Goal: Transaction & Acquisition: Purchase product/service

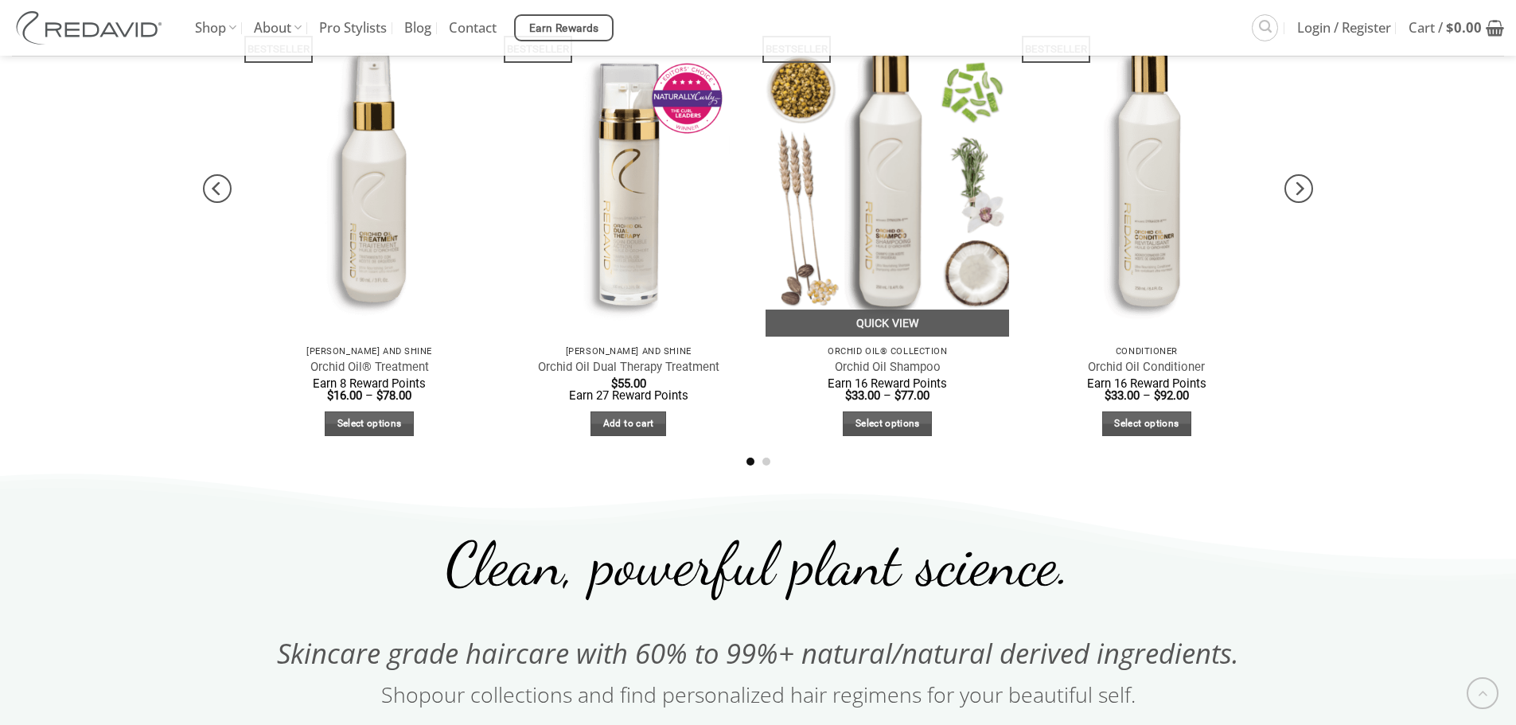
scroll to position [966, 0]
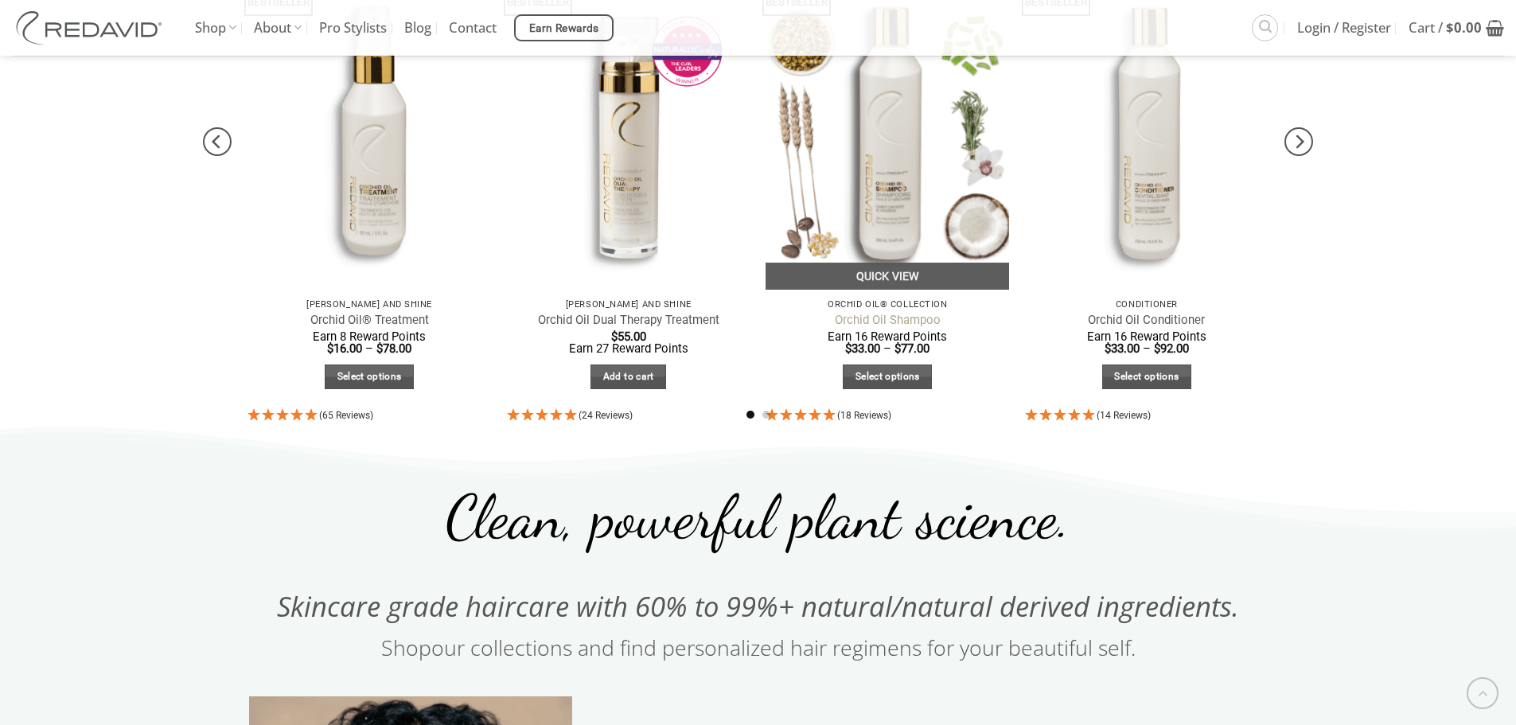
click at [915, 322] on link "Orchid Oil Shampoo" at bounding box center [888, 320] width 106 height 15
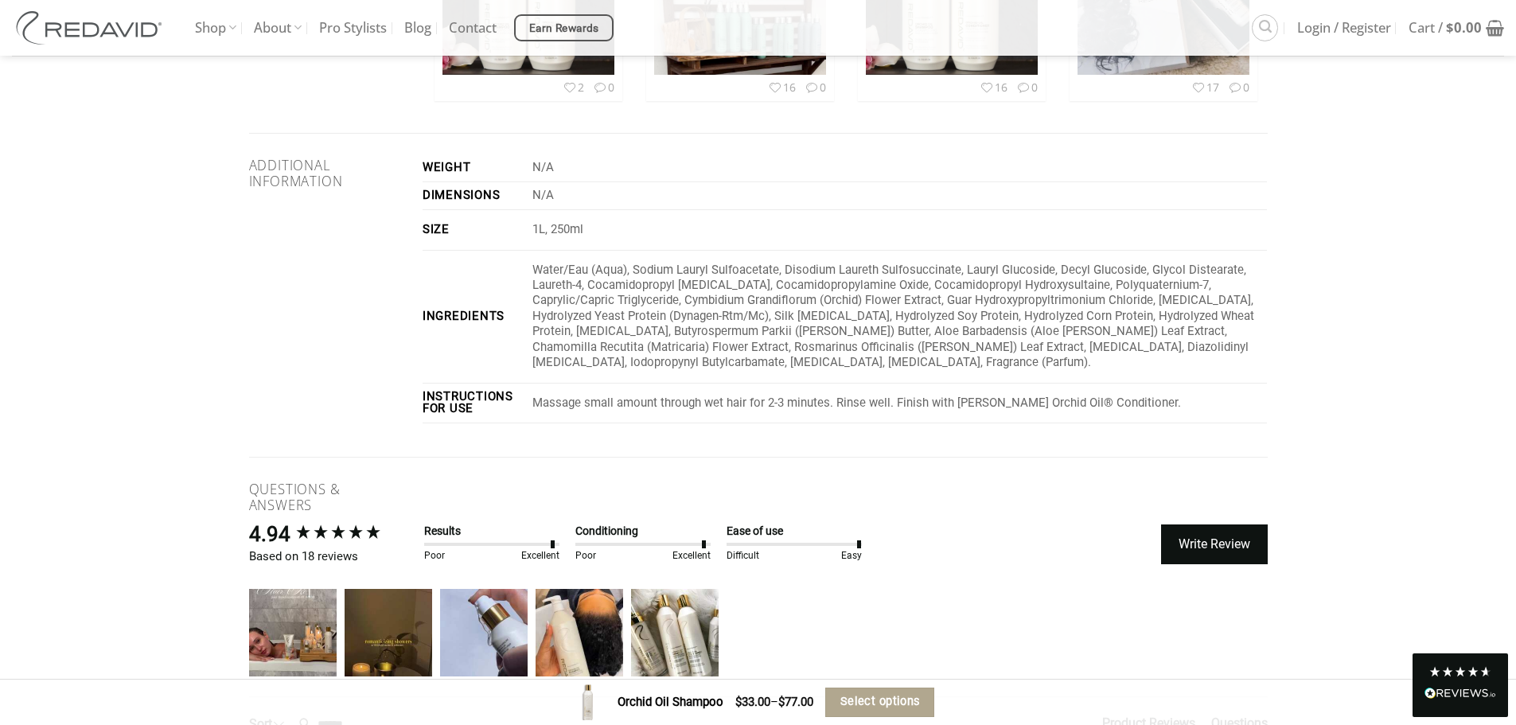
scroll to position [2797, 0]
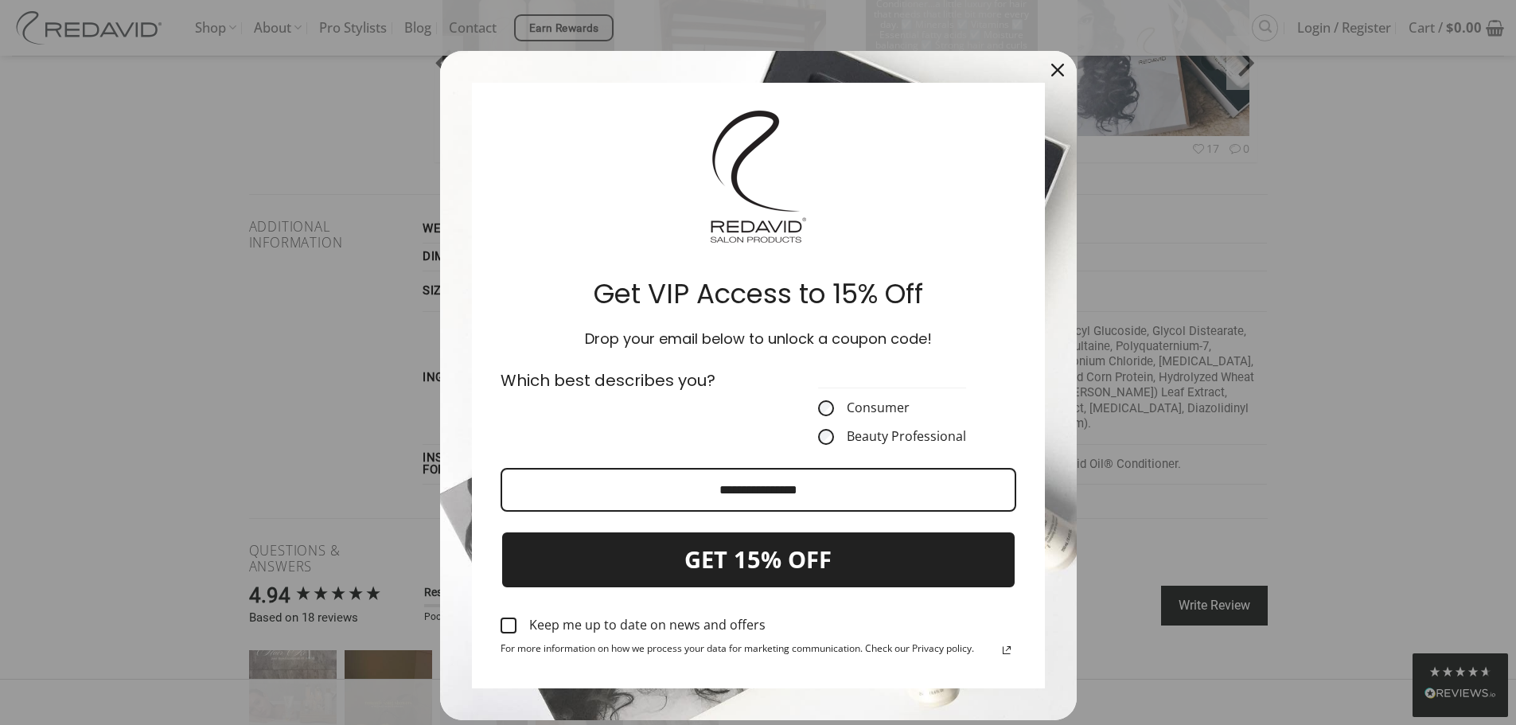
click at [1045, 71] on div "Close" at bounding box center [1057, 69] width 25 height 25
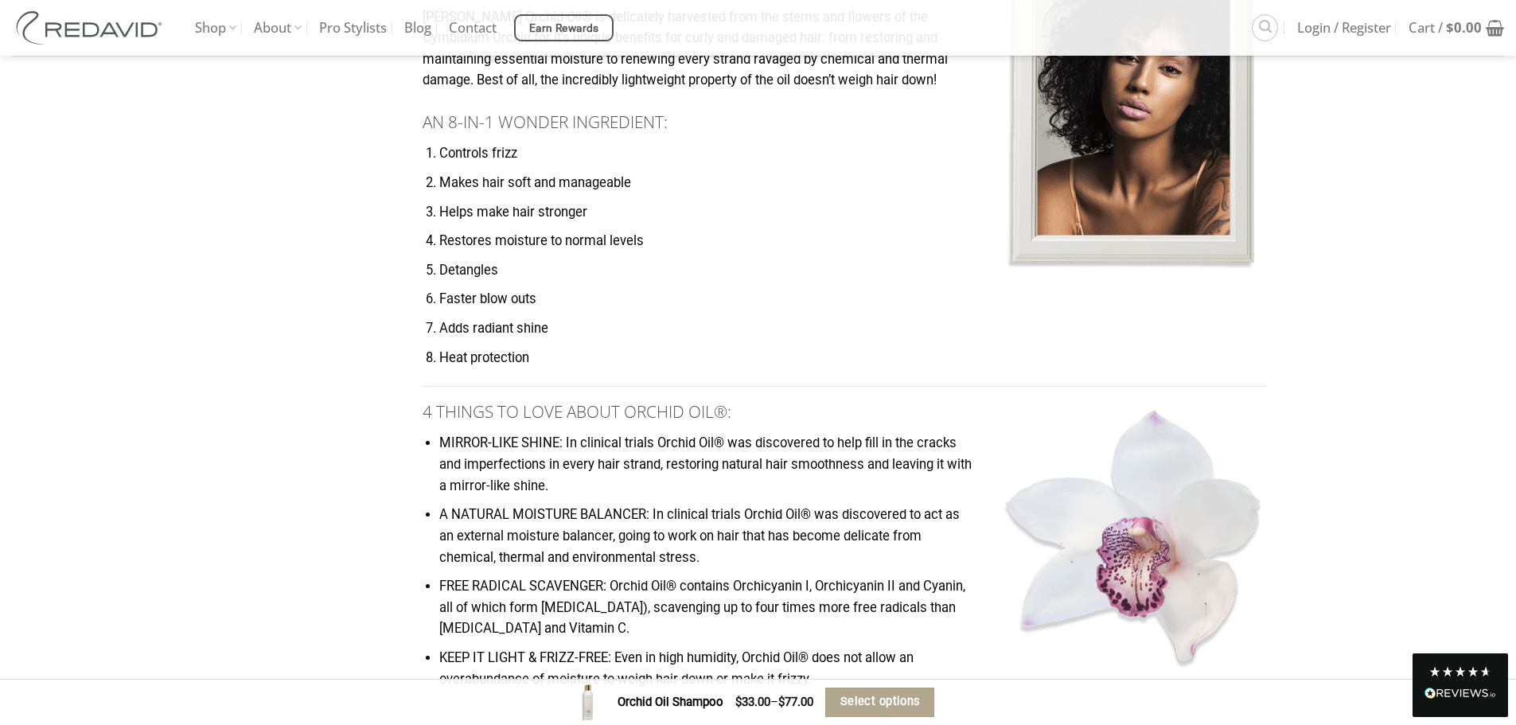
scroll to position [2070, 0]
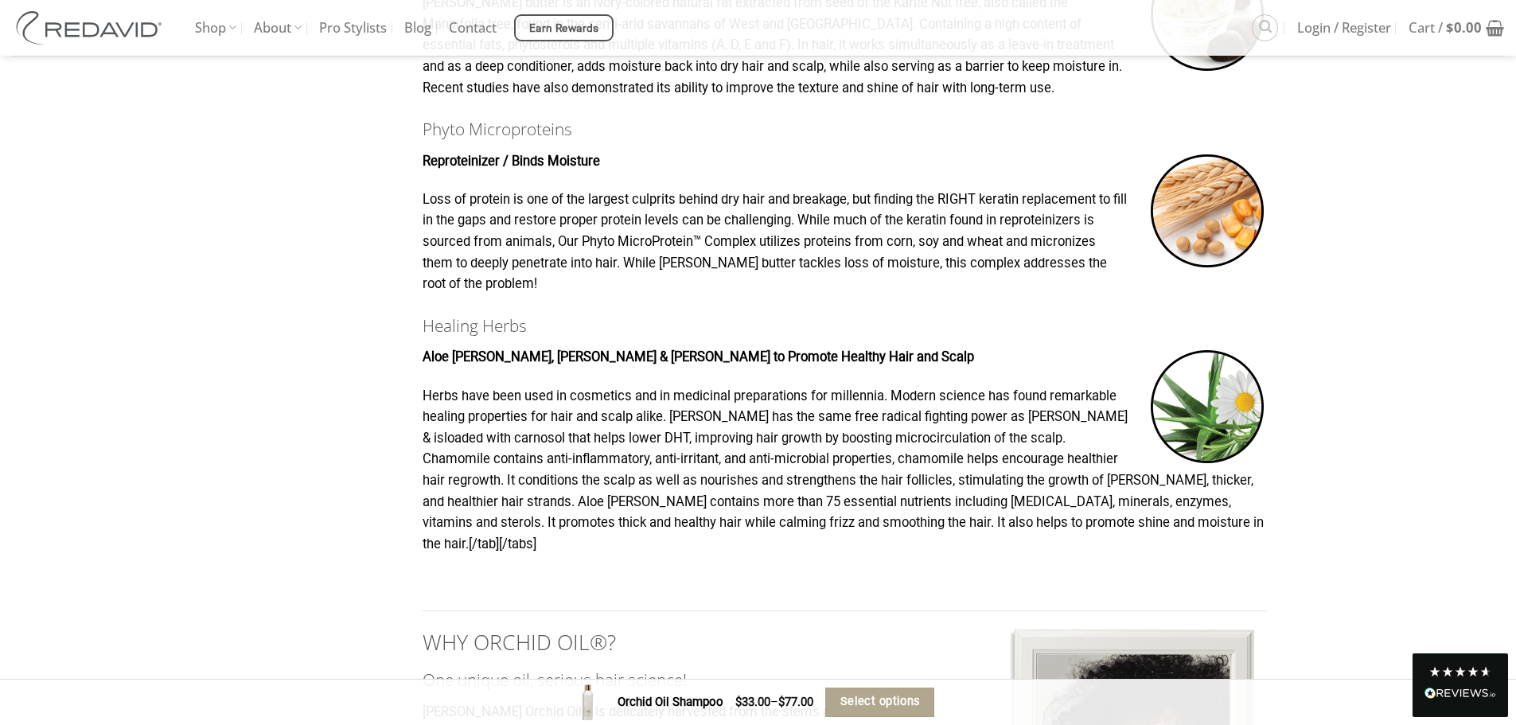
scroll to position [1287, 0]
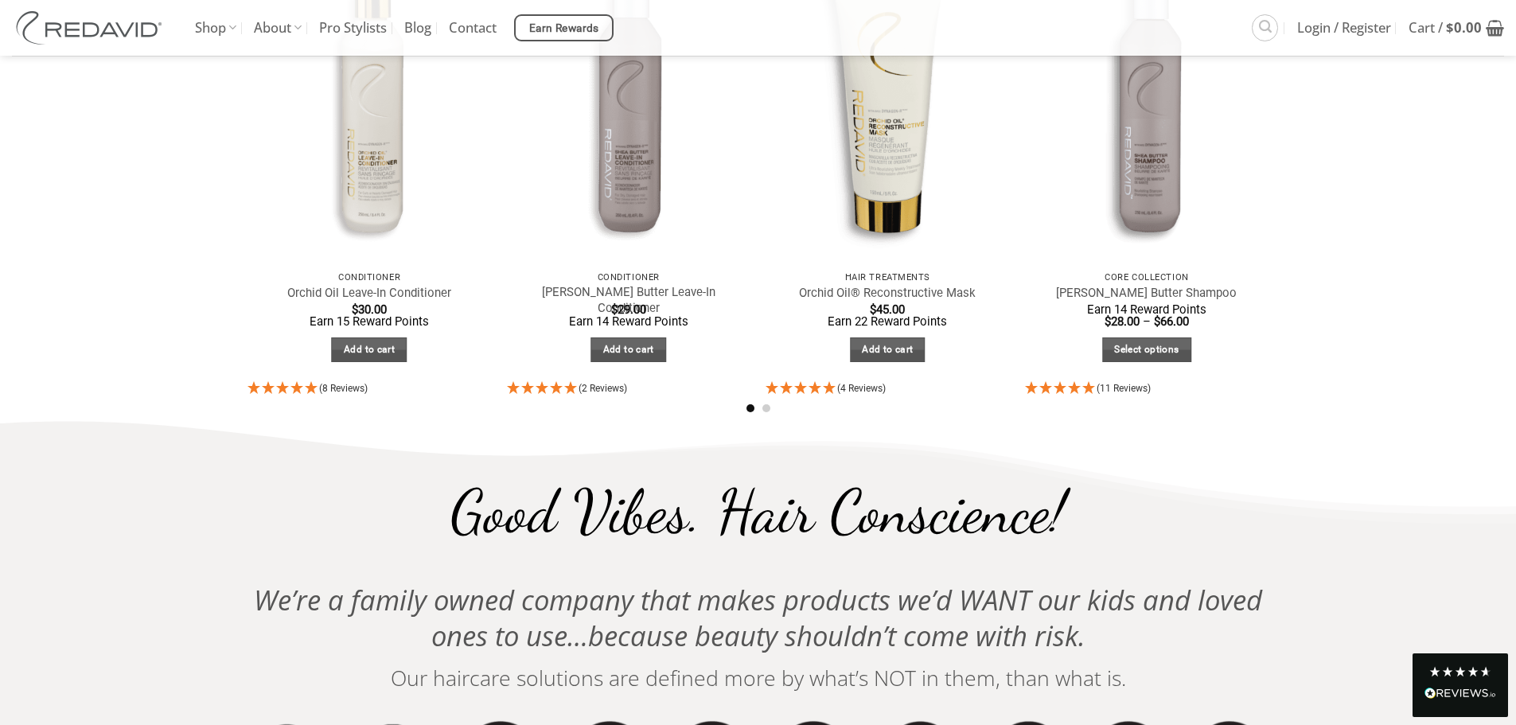
scroll to position [2888, 0]
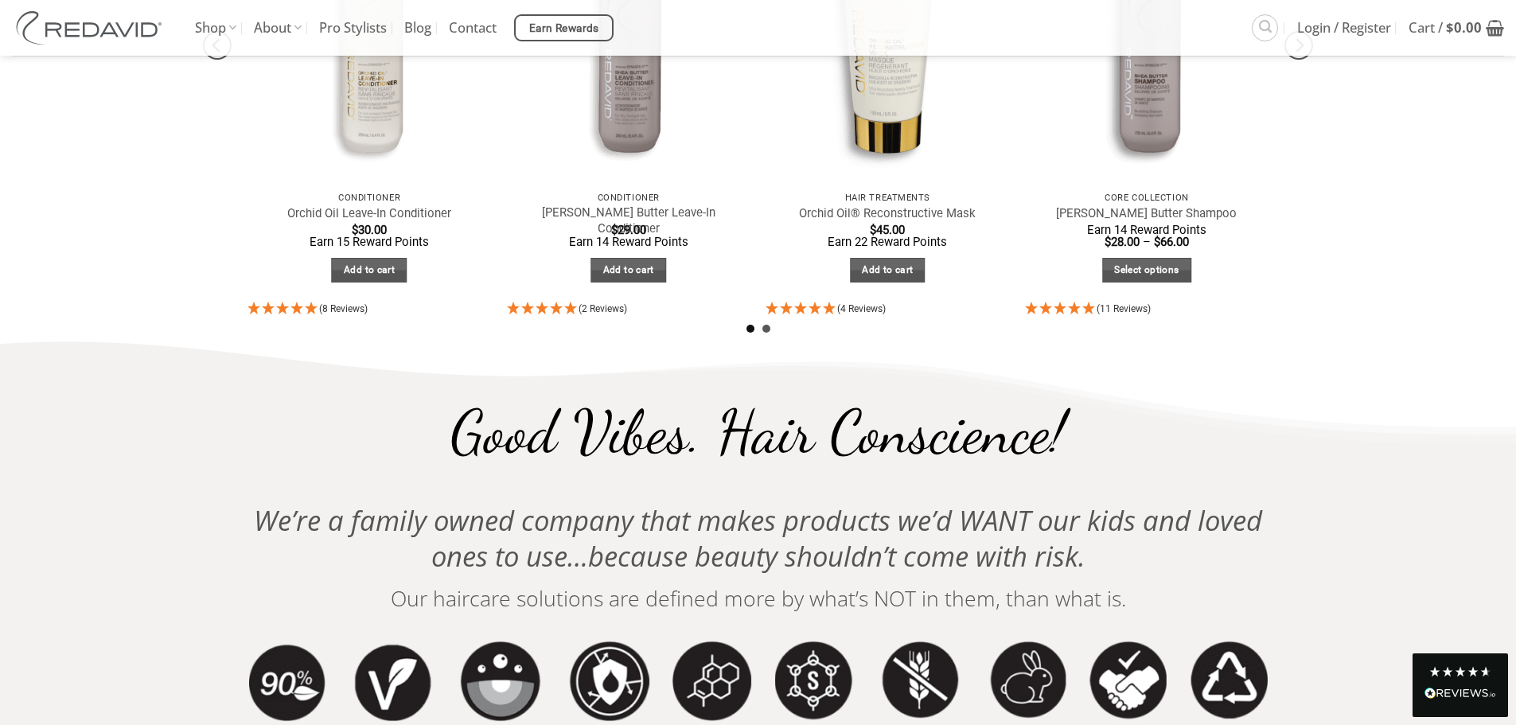
click at [766, 328] on li "Page dot 2" at bounding box center [767, 329] width 8 height 8
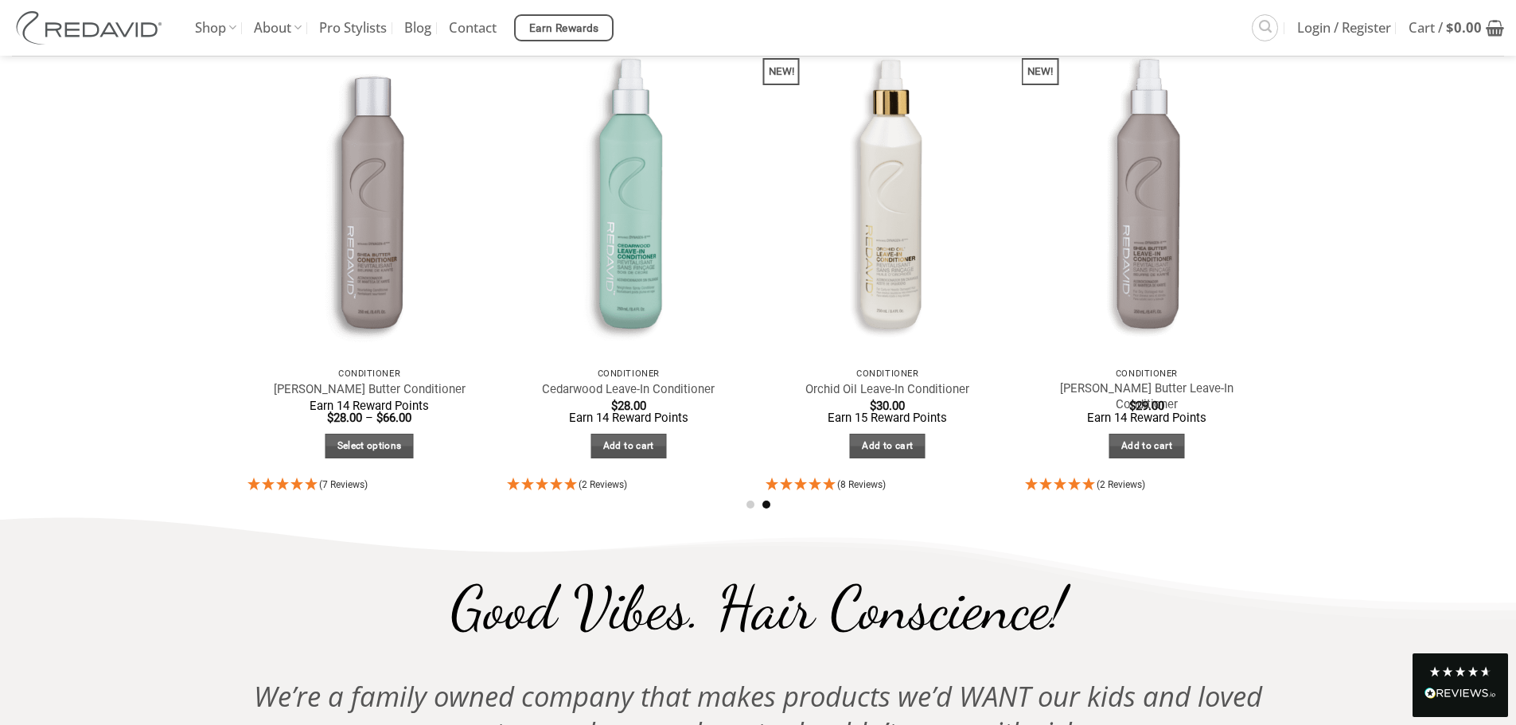
scroll to position [2220, 0]
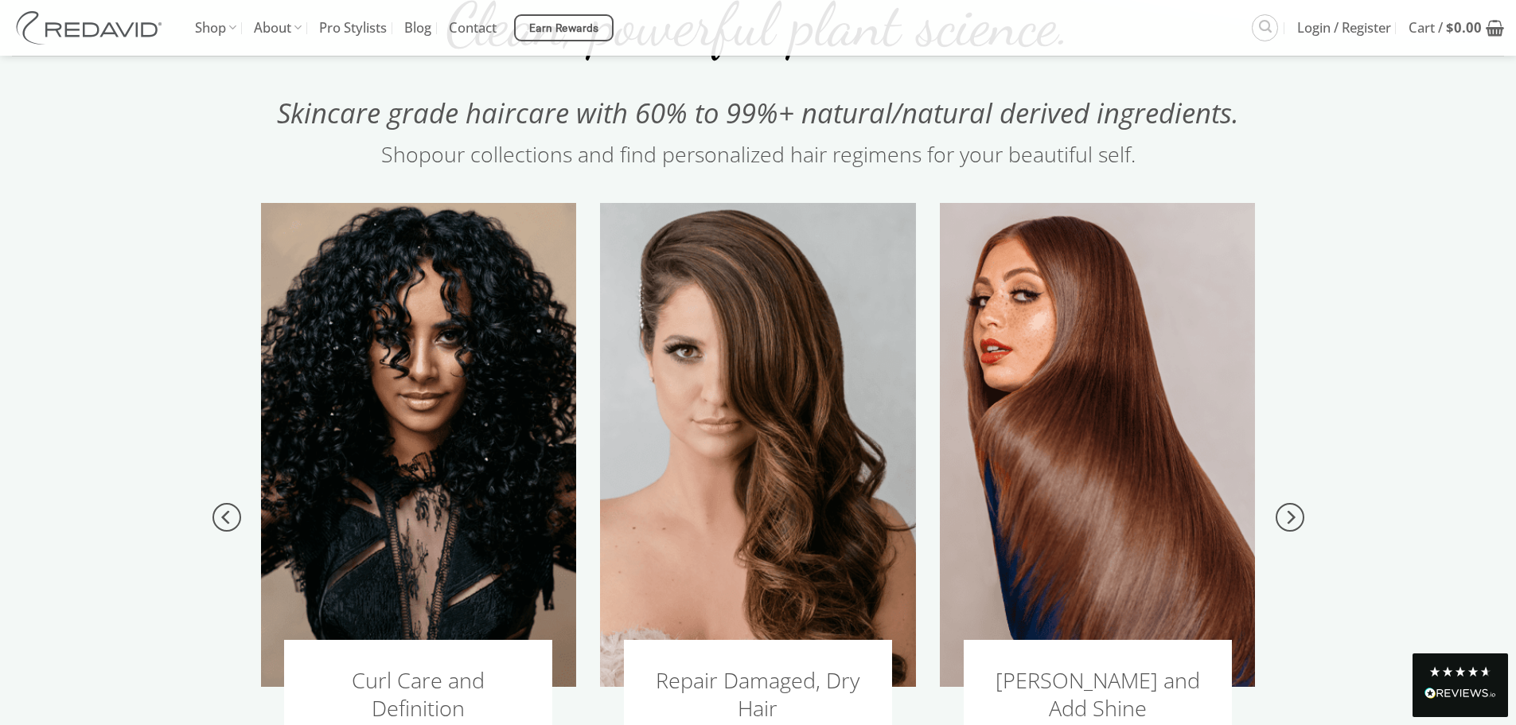
scroll to position [1743, 0]
